Goal: Information Seeking & Learning: Learn about a topic

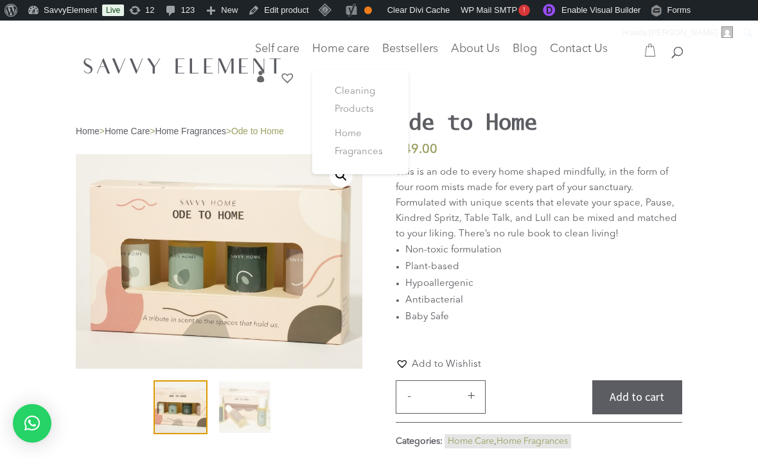
click at [365, 94] on span "Cleaning Products" at bounding box center [355, 101] width 40 height 28
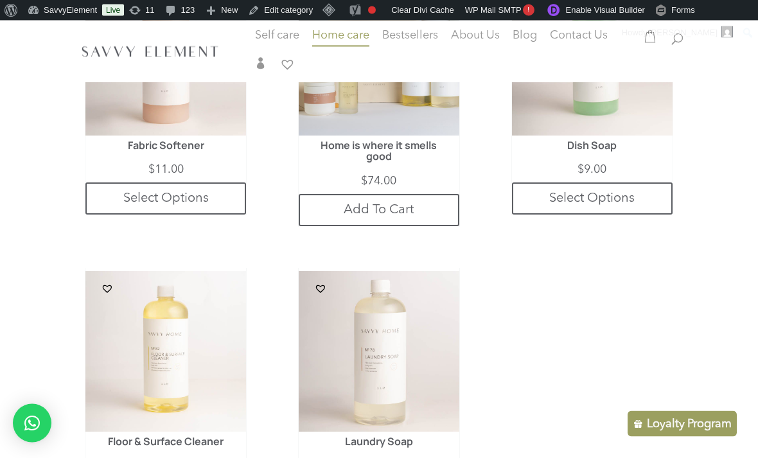
scroll to position [733, 0]
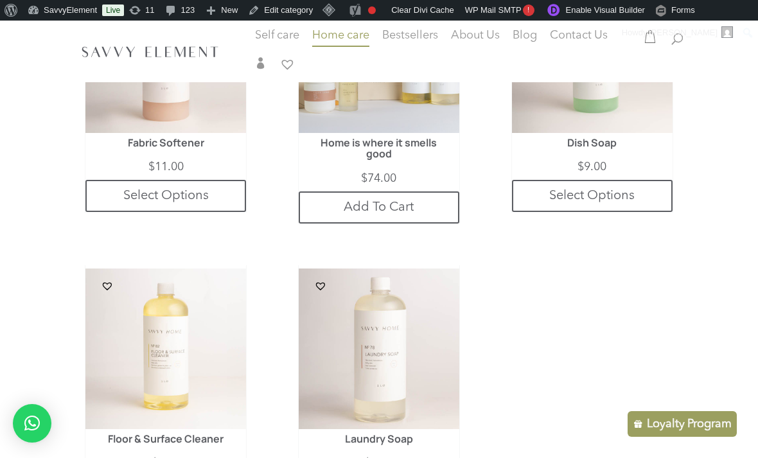
click at [416, 349] on img at bounding box center [379, 349] width 161 height 161
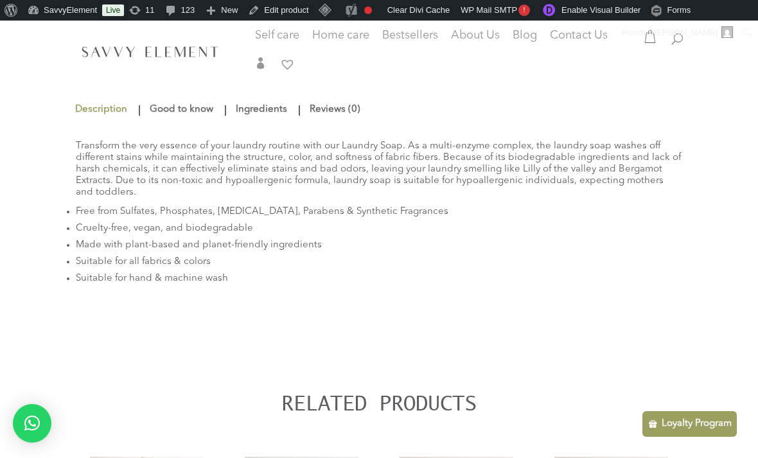
scroll to position [459, 0]
click at [175, 111] on link "Good to know" at bounding box center [182, 109] width 70 height 23
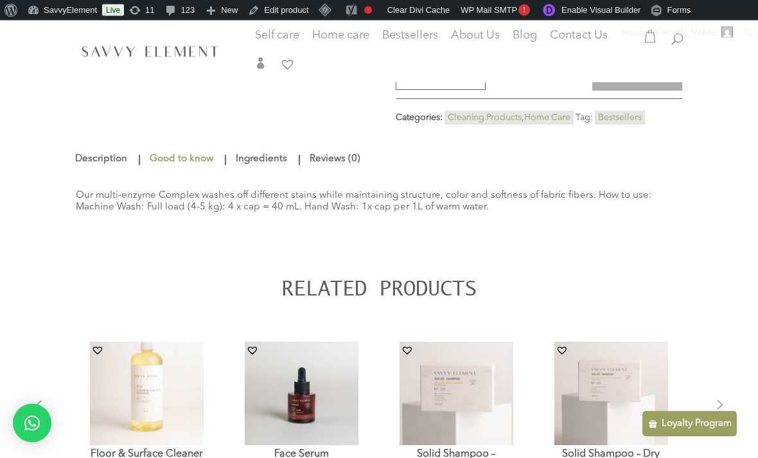
click at [87, 168] on link "Description" at bounding box center [103, 159] width 56 height 23
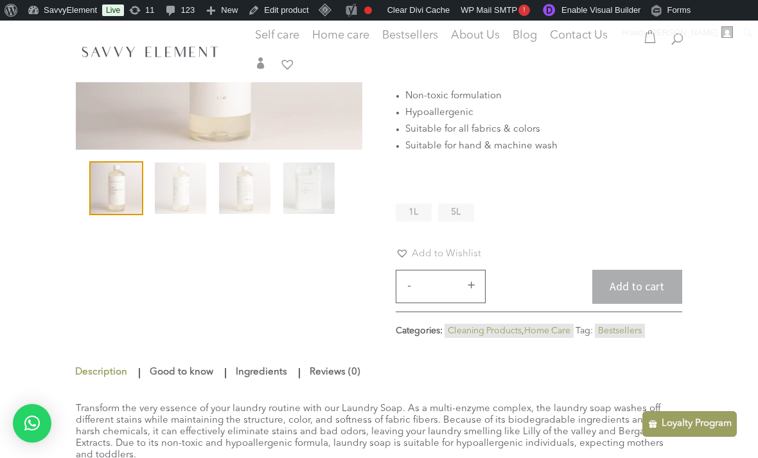
scroll to position [175, 0]
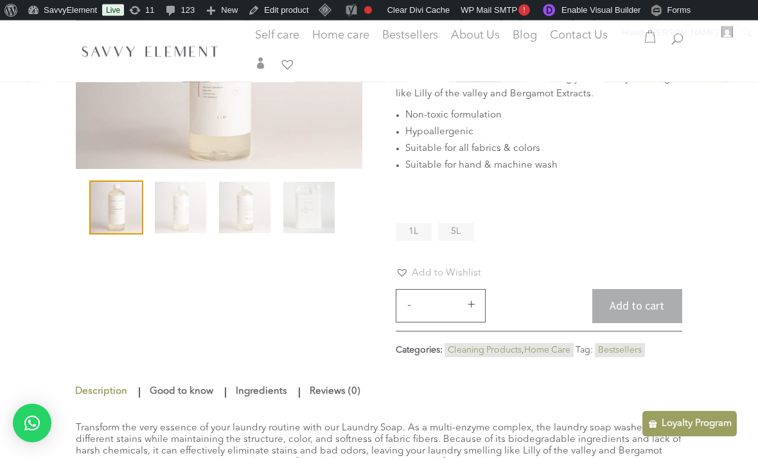
click at [409, 121] on li "Non-toxic formulation" at bounding box center [543, 116] width 277 height 17
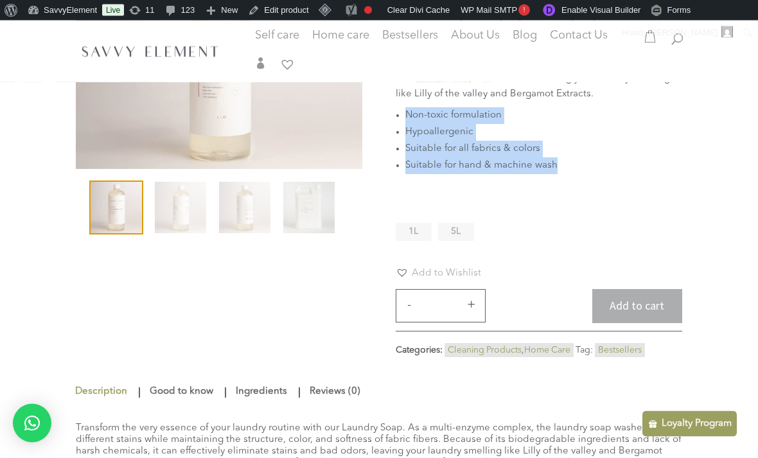
copy ul "Non-toxic formulation Hypoallergenic Suitable for all fabrics & colors Suitable…"
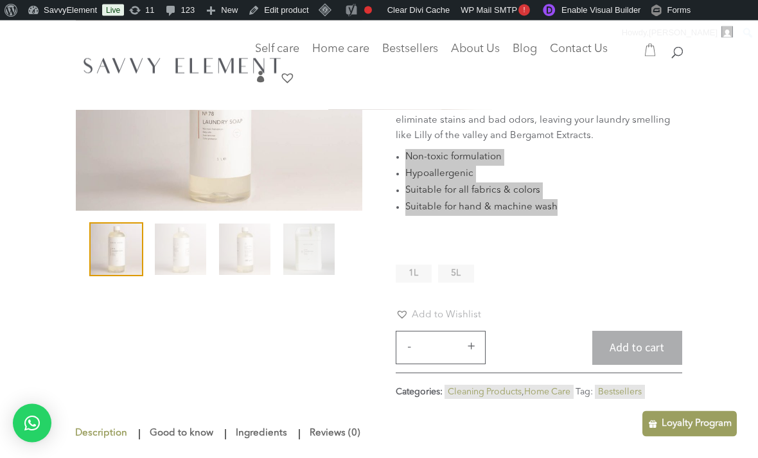
scroll to position [48, 0]
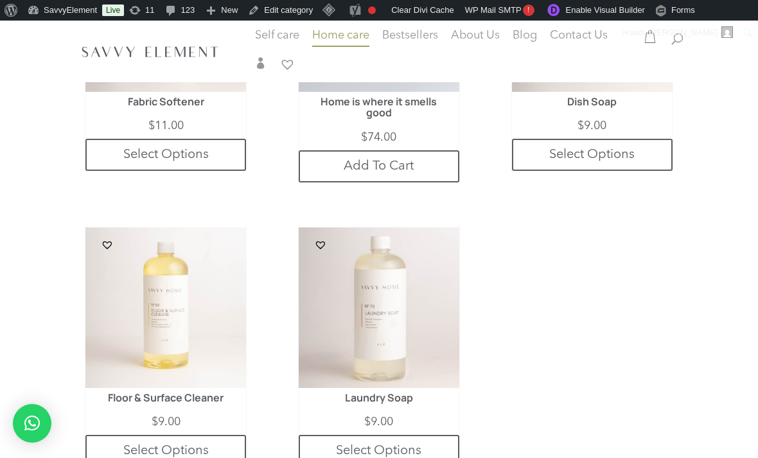
click at [189, 364] on img at bounding box center [165, 307] width 161 height 161
click at [174, 388] on img at bounding box center [165, 307] width 161 height 161
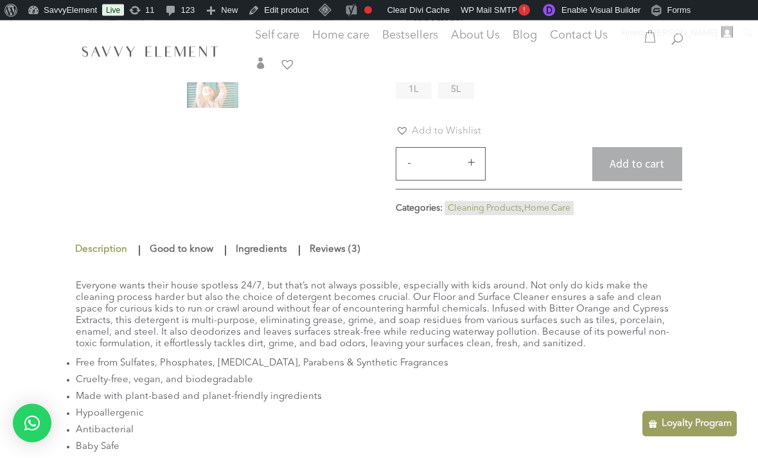
scroll to position [374, 0]
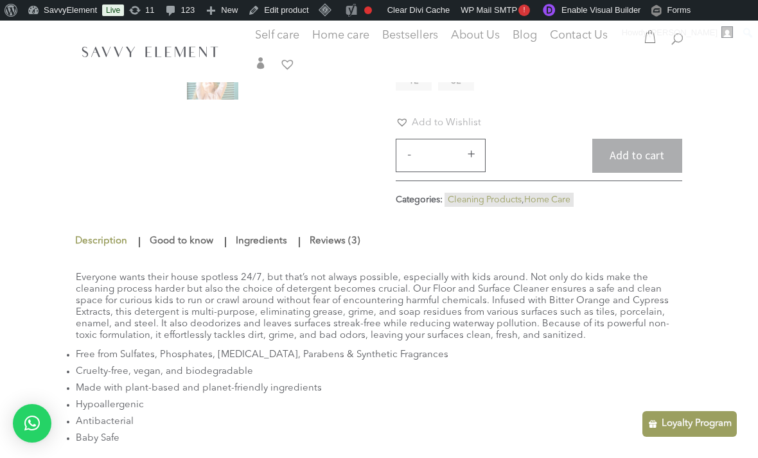
click at [167, 237] on link "Good to know" at bounding box center [182, 241] width 70 height 23
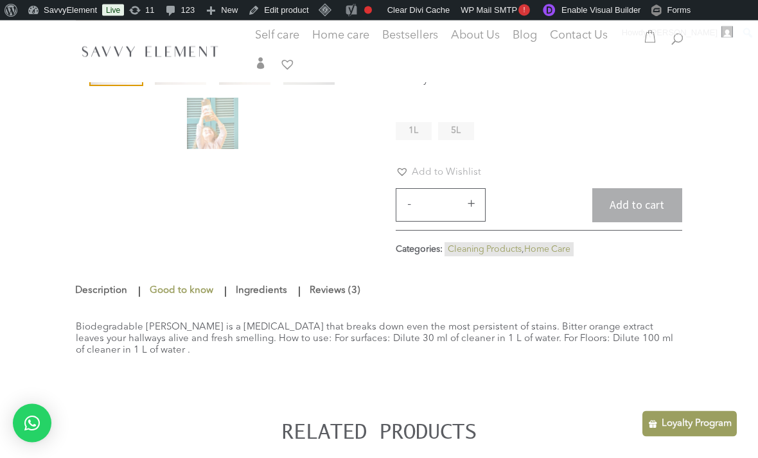
click at [356, 289] on link "Reviews (3)" at bounding box center [335, 291] width 57 height 23
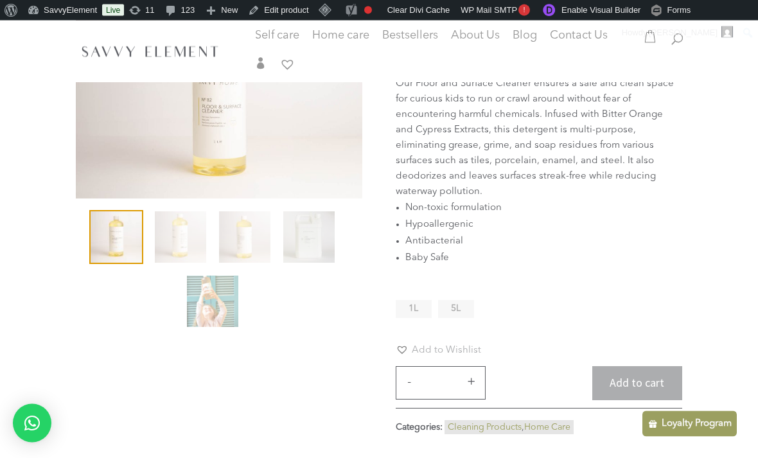
scroll to position [142, 0]
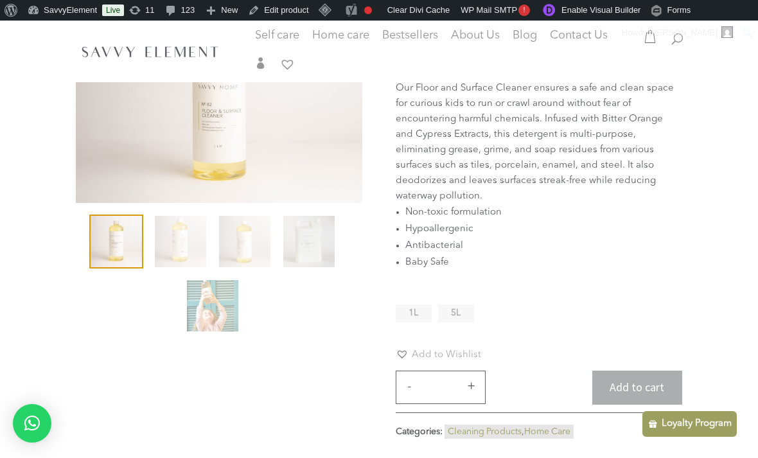
click at [408, 208] on span "Non-toxic formulation" at bounding box center [453, 213] width 96 height 10
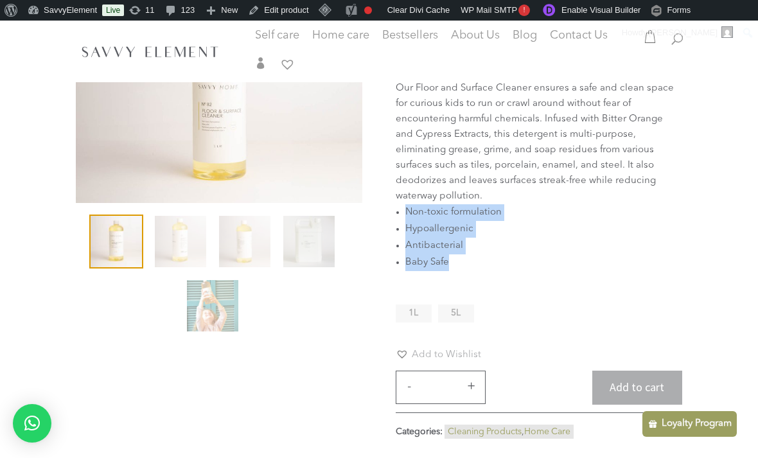
copy ul "Non-toxic formulation Hypoallergenic Antibacterial Baby Safe"
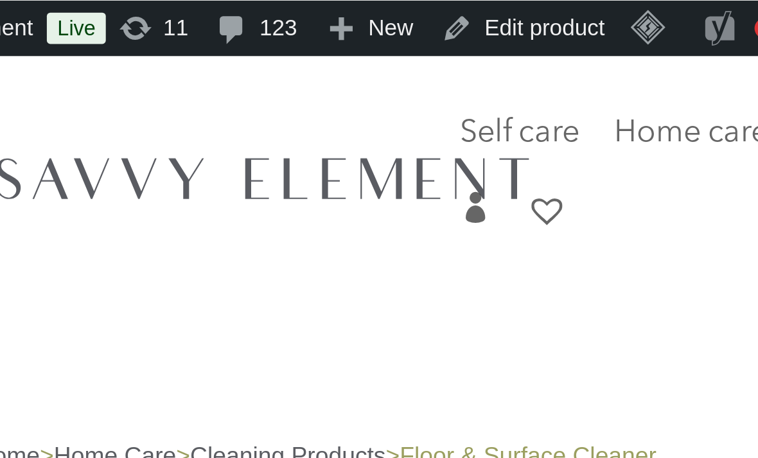
scroll to position [0, 0]
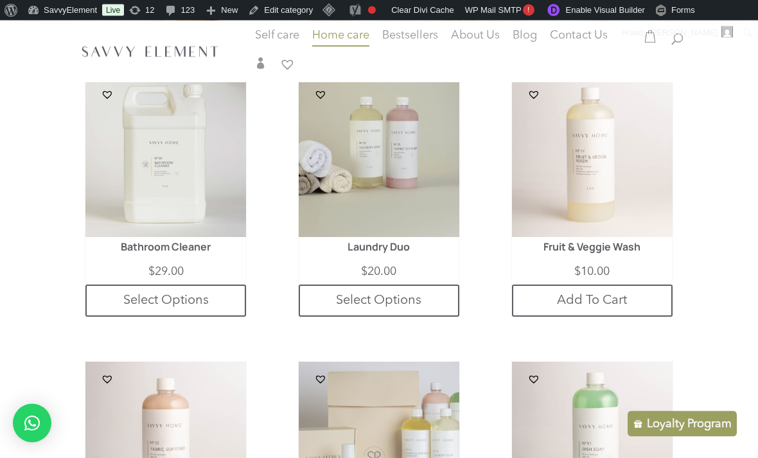
scroll to position [342, 0]
click at [420, 193] on img at bounding box center [379, 158] width 161 height 161
